Goal: Navigation & Orientation: Understand site structure

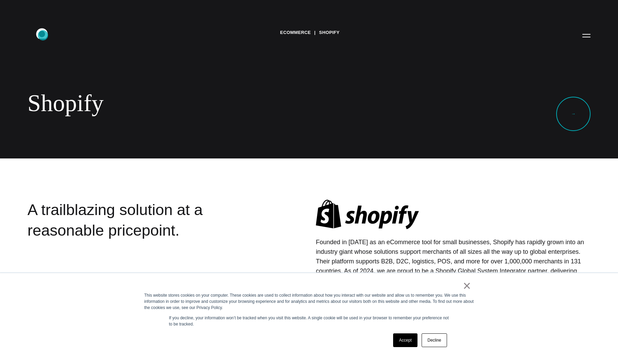
click at [43, 35] on icon ".st0{display:none;} .st1{display:inline;} .st2{font-family:'HelveticaNeue-Mediu…" at bounding box center [47, 35] width 44 height 18
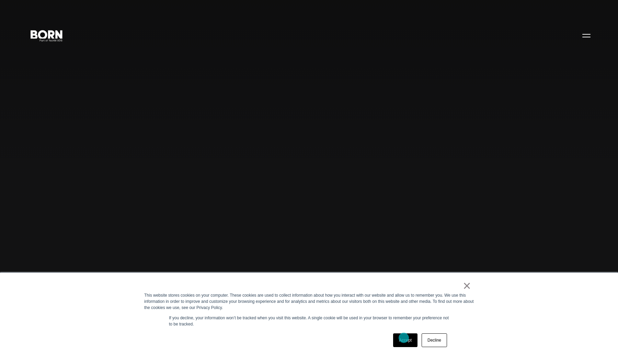
click at [403, 338] on link "Accept" at bounding box center [405, 340] width 24 height 14
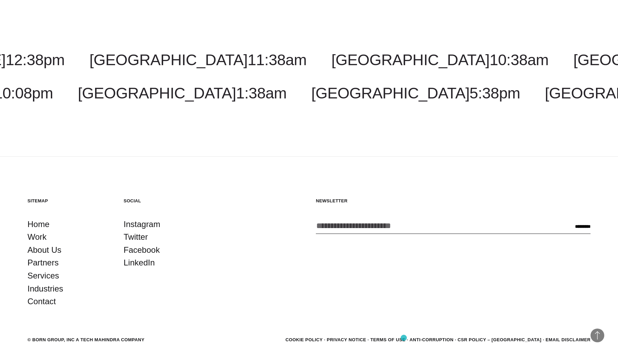
scroll to position [2380, 0]
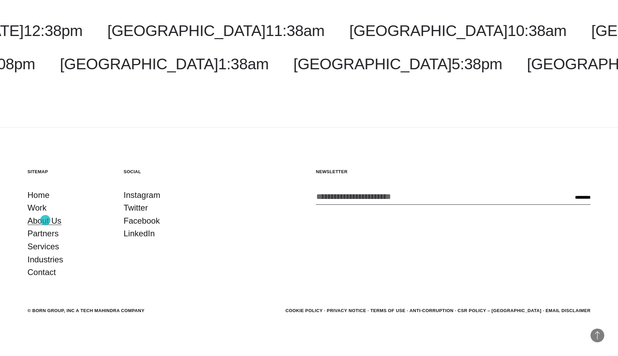
click at [45, 220] on link "About Us" at bounding box center [44, 220] width 34 height 13
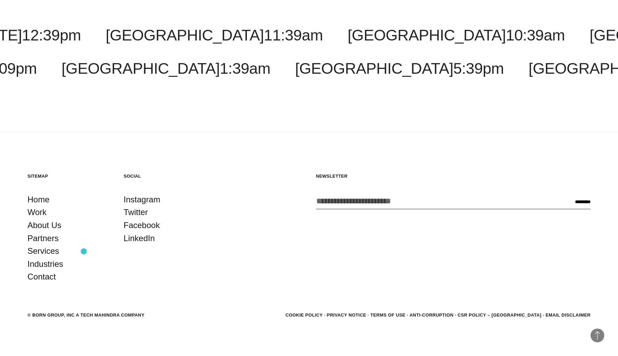
scroll to position [2720, 0]
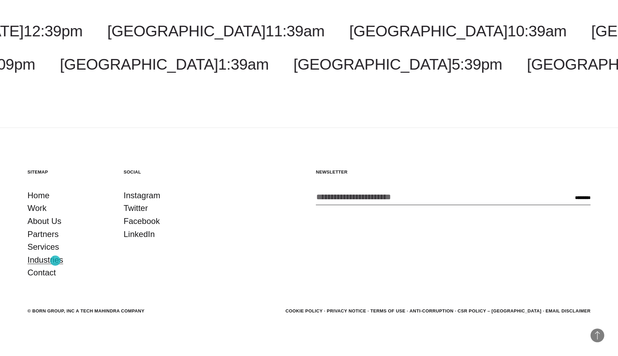
click at [55, 261] on link "Industries" at bounding box center [45, 260] width 36 height 13
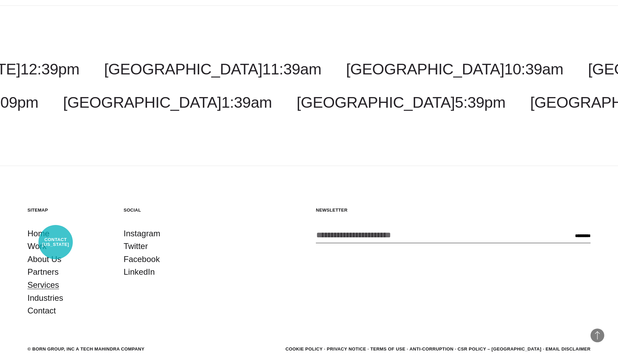
scroll to position [1126, 0]
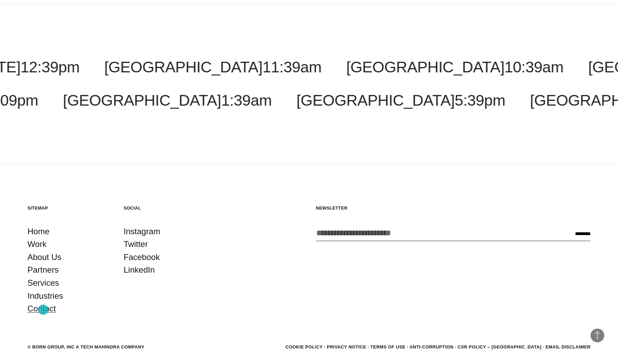
click at [43, 310] on link "Contact" at bounding box center [41, 308] width 28 height 13
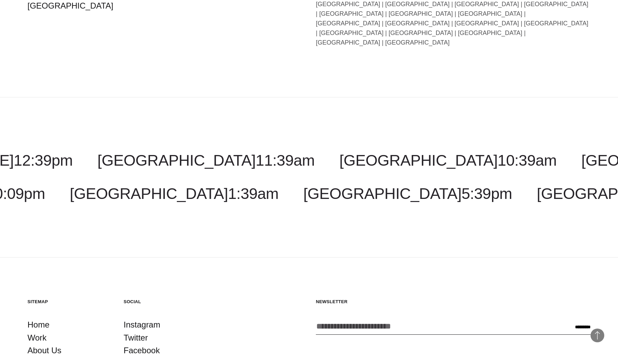
scroll to position [1647, 0]
